Goal: Task Accomplishment & Management: Manage account settings

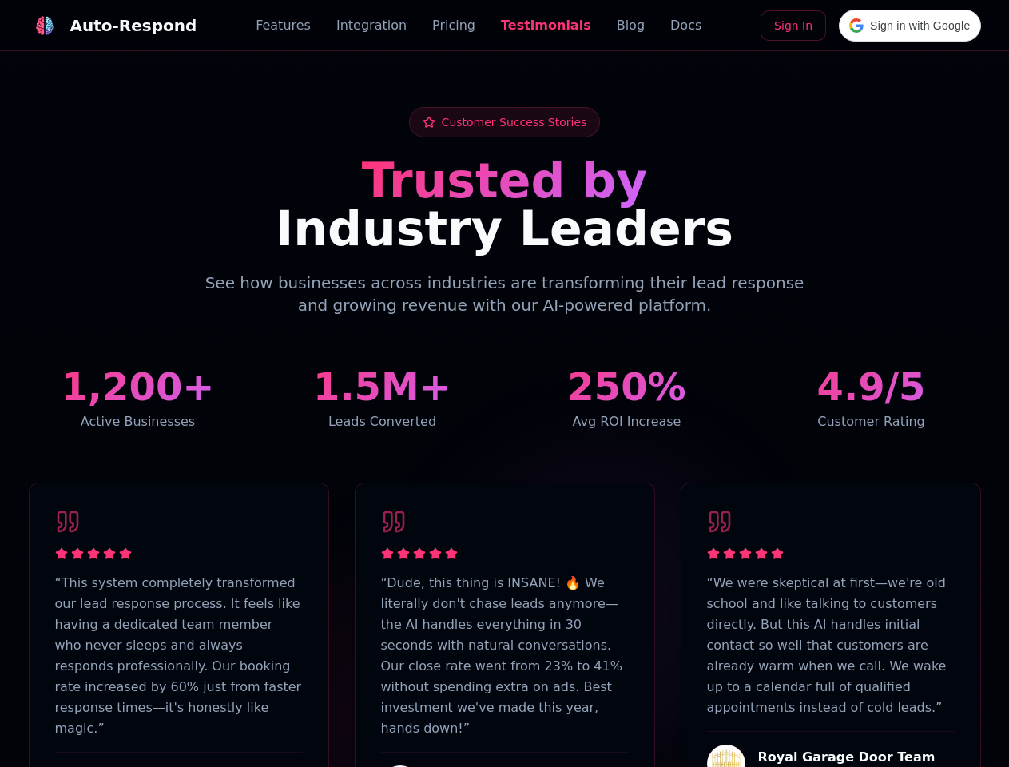
scroll to position [3925, 0]
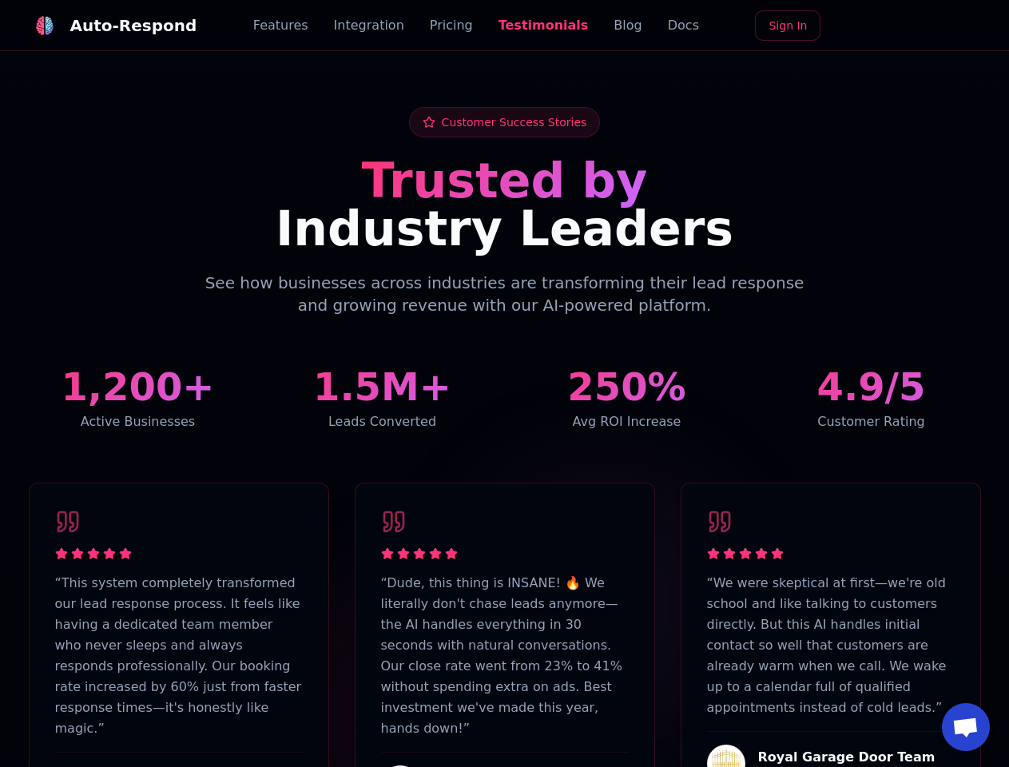
click at [103, 26] on div "Auto-Respond" at bounding box center [133, 25] width 127 height 22
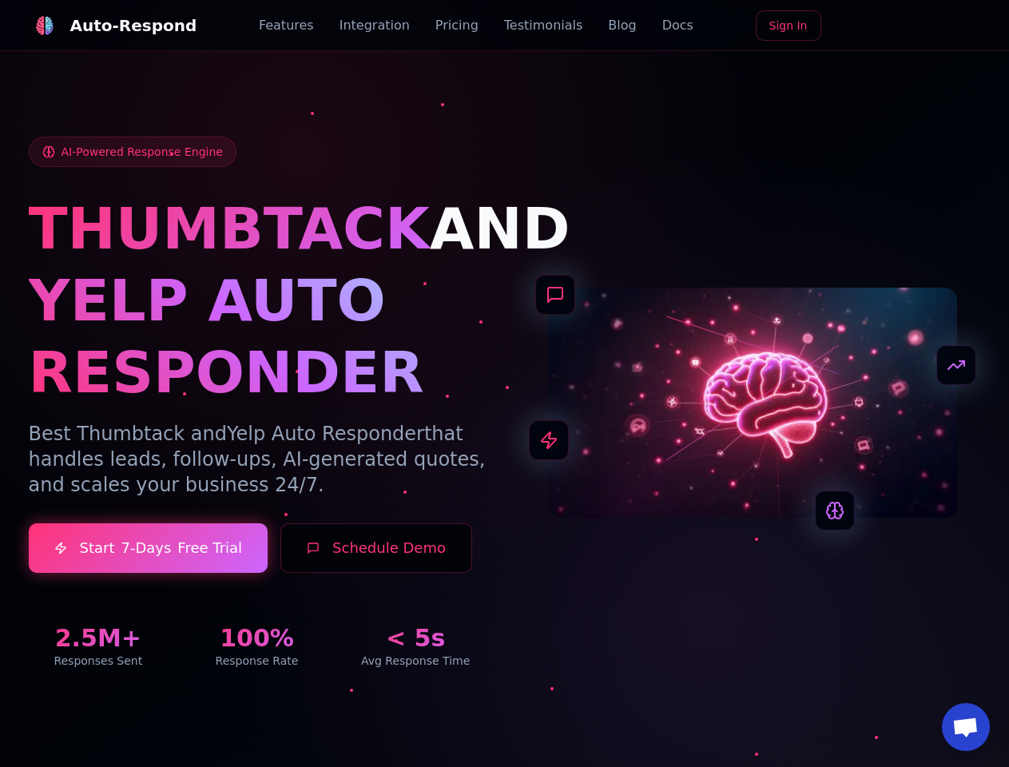
click at [965, 727] on span "Open chat" at bounding box center [965, 728] width 26 height 22
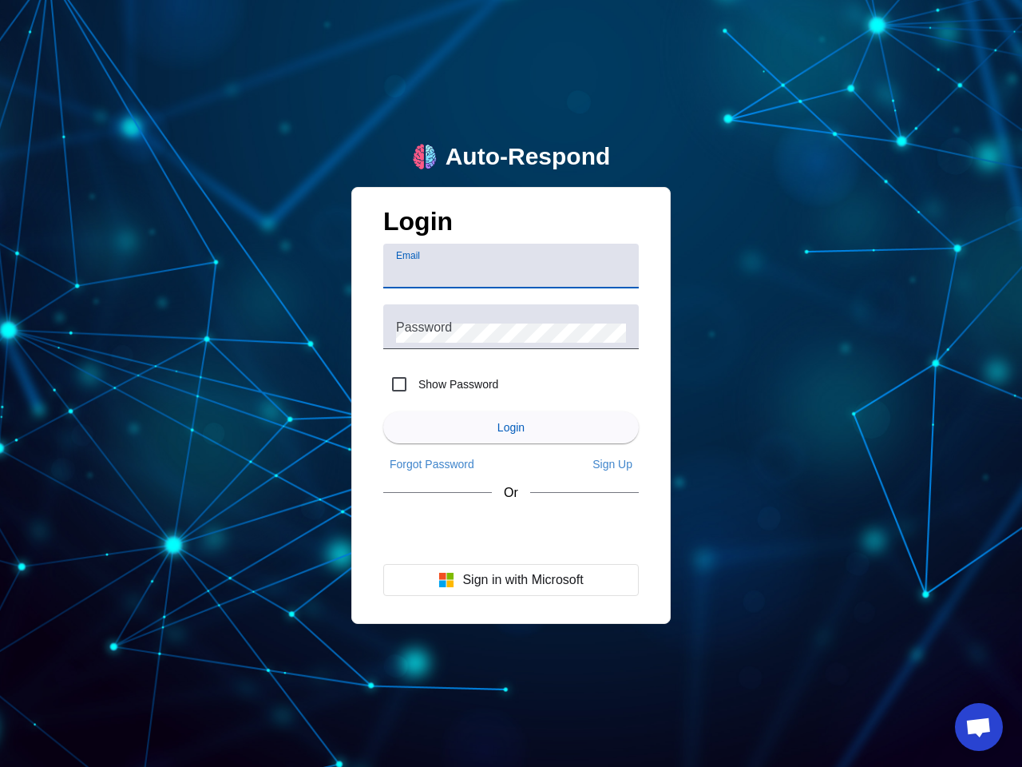
click at [511, 266] on input "Email" at bounding box center [511, 272] width 230 height 19
click at [441, 384] on label "Show Password" at bounding box center [456, 384] width 83 height 16
click at [415, 384] on input "Show Password" at bounding box center [399, 384] width 32 height 32
click at [399, 384] on input "Show Password" at bounding box center [399, 384] width 32 height 32
checkbox input "false"
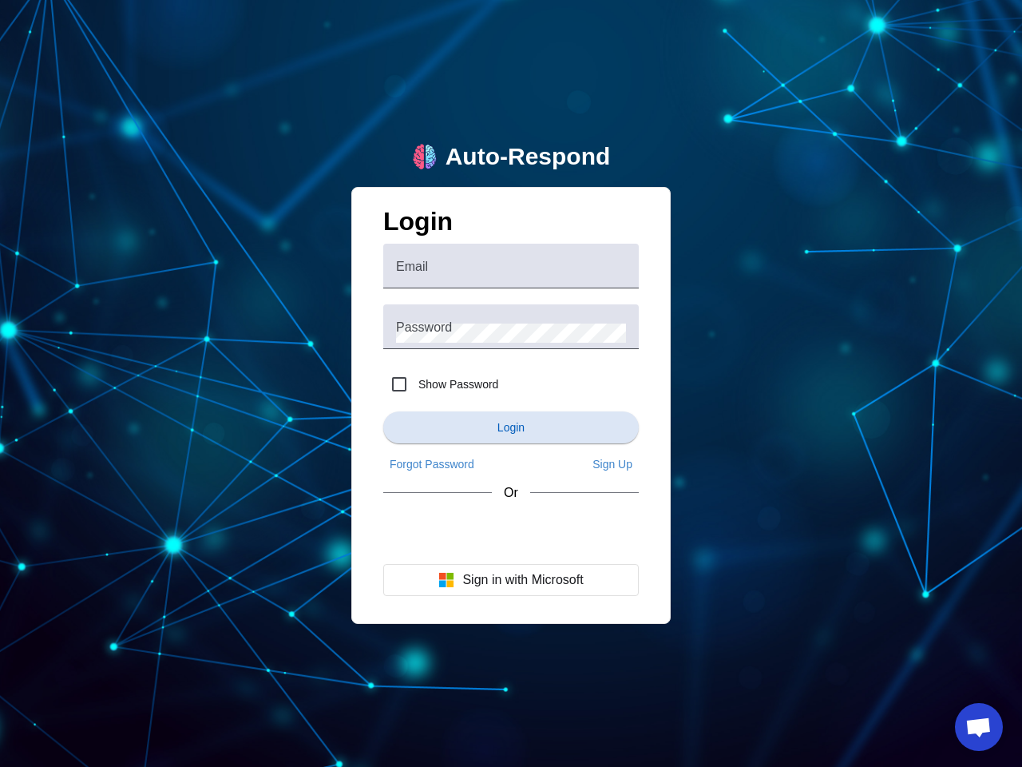
click at [511, 427] on span "Login" at bounding box center [511, 427] width 27 height 13
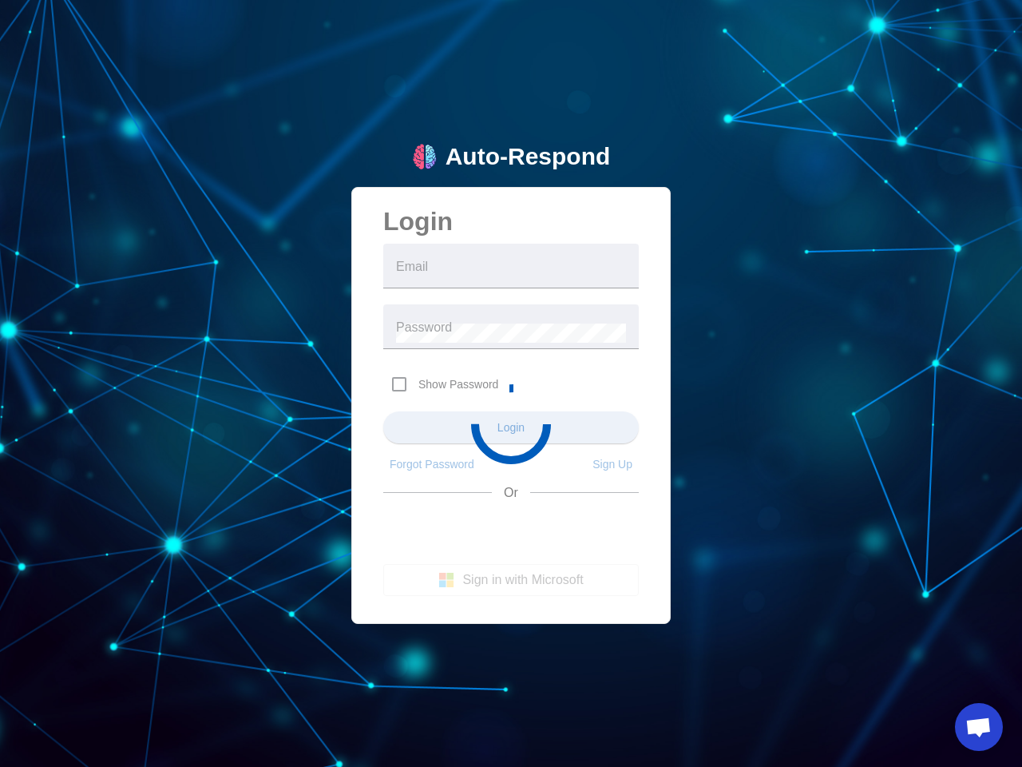
click at [432, 464] on app-main-login "Auto-Respond Login Email Password Show Password Login Forgot Password Sign Up O…" at bounding box center [511, 383] width 1022 height 767
click at [613, 464] on app-main-login "Auto-Respond Login Email Password Show Password Login Forgot Password Sign Up O…" at bounding box center [511, 383] width 1022 height 767
click at [511, 580] on app-main-login "Auto-Respond Login Email Password Show Password Login Forgot Password Sign Up O…" at bounding box center [511, 383] width 1022 height 767
click at [979, 727] on span "Open chat" at bounding box center [978, 728] width 26 height 22
